Goal: Obtain resource: Download file/media

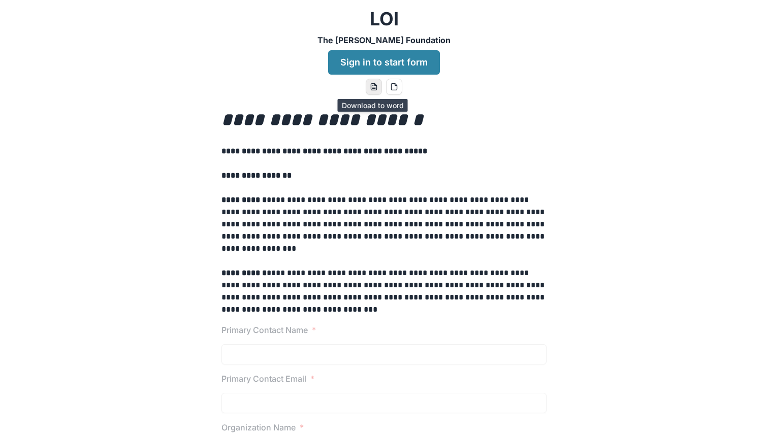
click at [371, 87] on icon "word-download" at bounding box center [374, 87] width 8 height 8
click at [390, 85] on icon "pdf-download" at bounding box center [394, 87] width 8 height 8
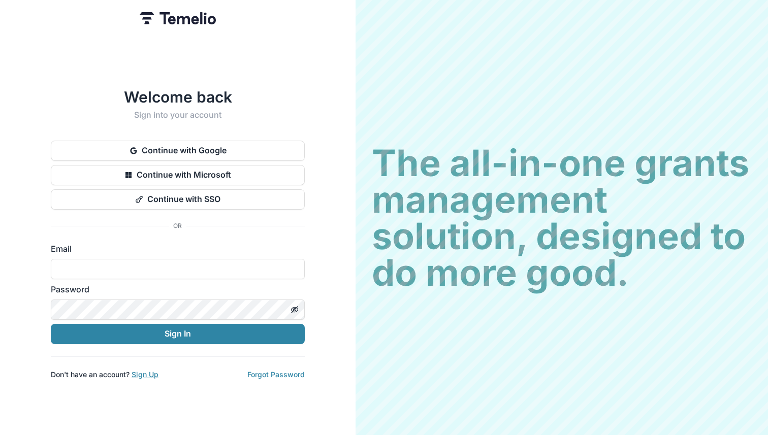
click at [153, 373] on link "Sign Up" at bounding box center [145, 374] width 27 height 9
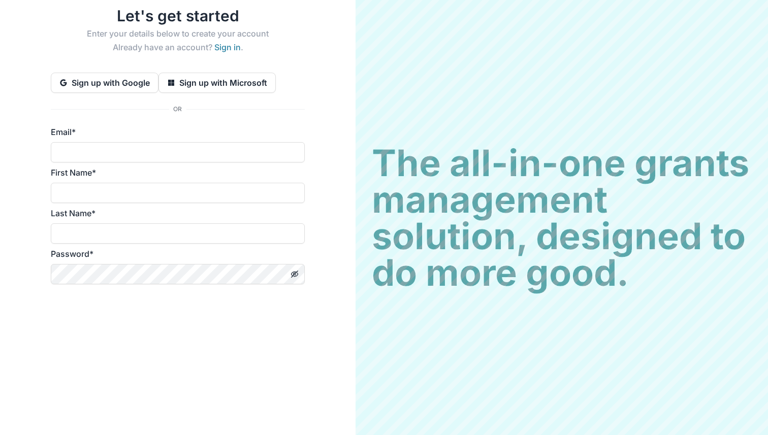
scroll to position [26, 0]
